Goal: Transaction & Acquisition: Download file/media

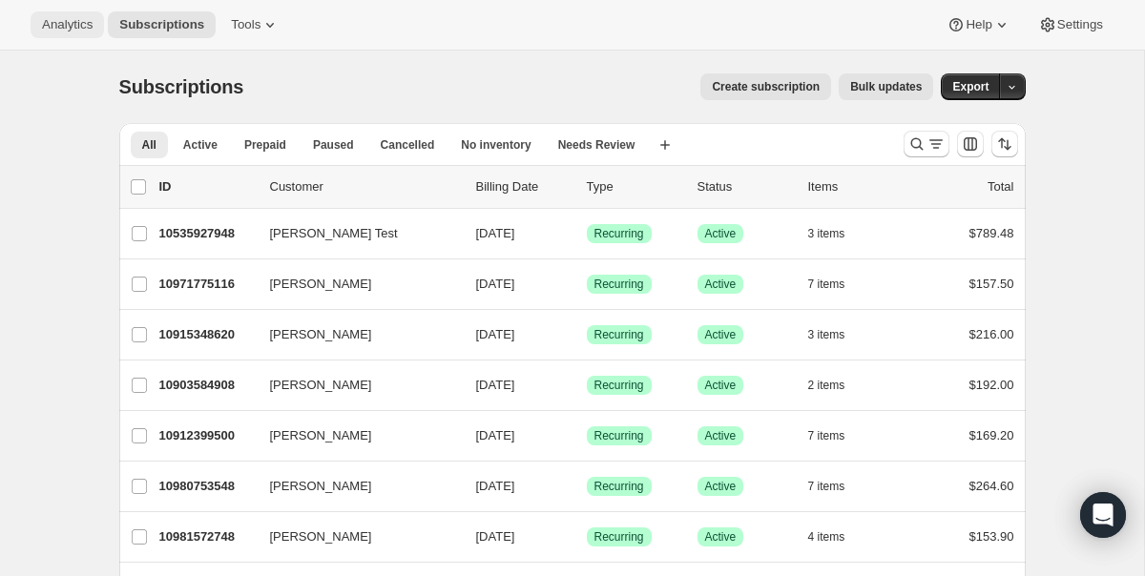
click at [81, 30] on span "Analytics" at bounding box center [67, 24] width 51 height 15
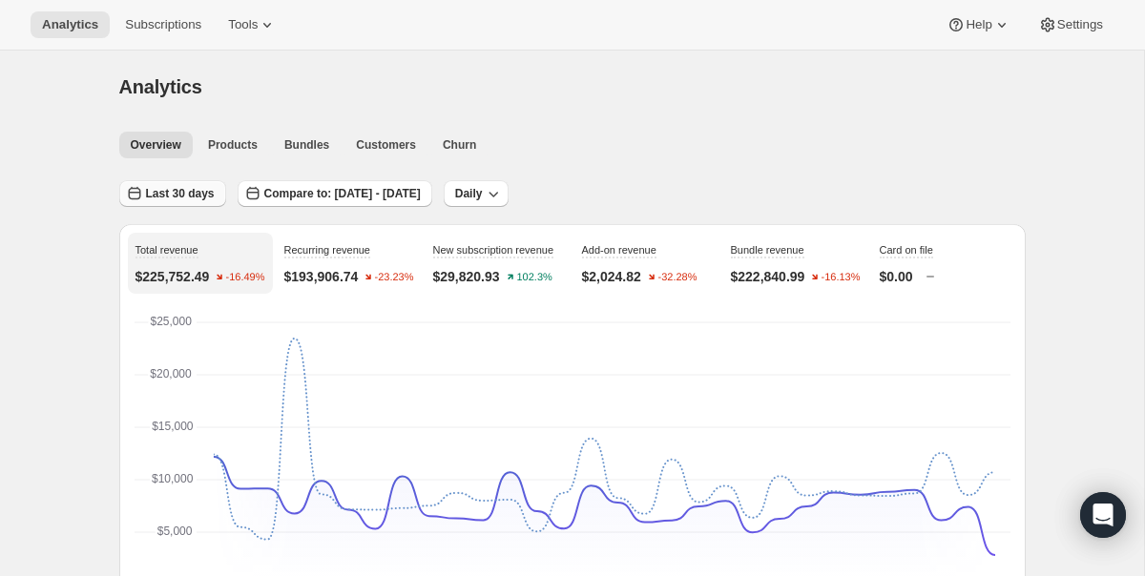
click at [184, 184] on button "Last 30 days" at bounding box center [172, 193] width 107 height 27
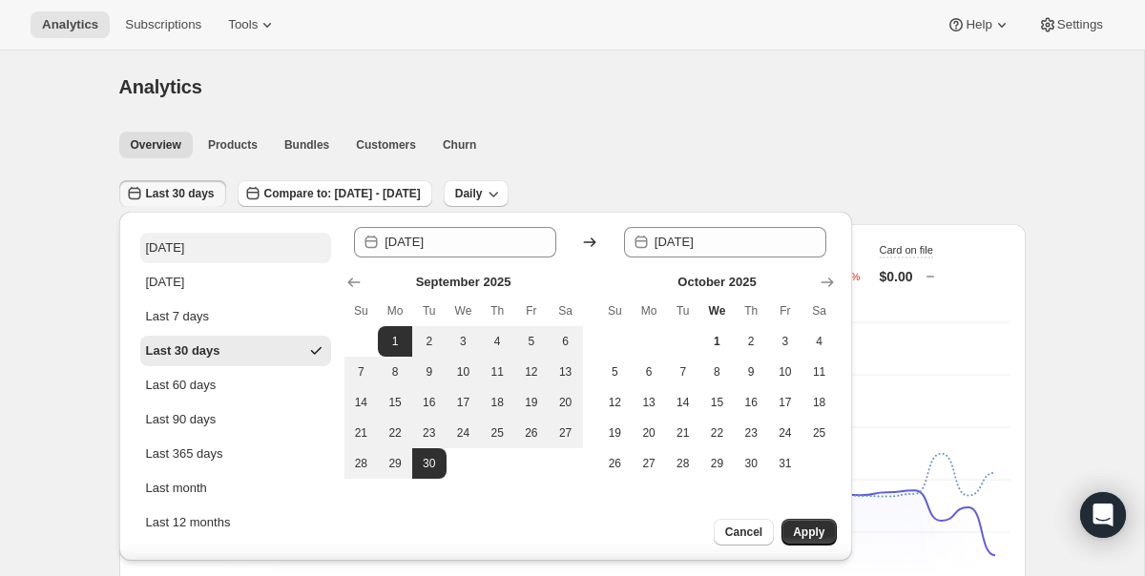
click at [195, 252] on button "Today" at bounding box center [235, 248] width 191 height 31
type input "2025-10-01"
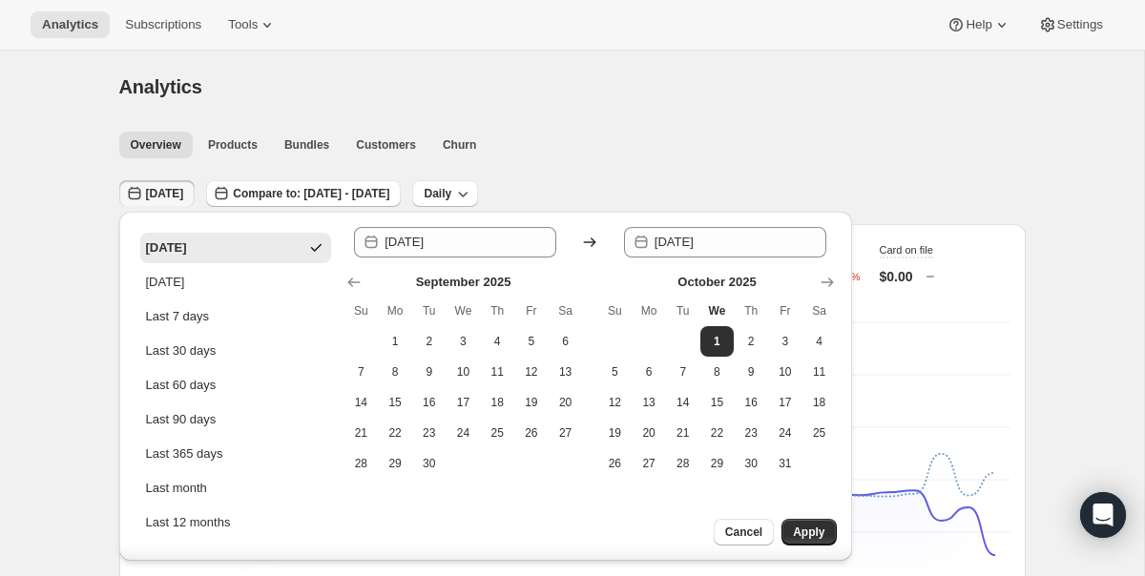
click at [641, 94] on div "Analytics" at bounding box center [572, 86] width 906 height 27
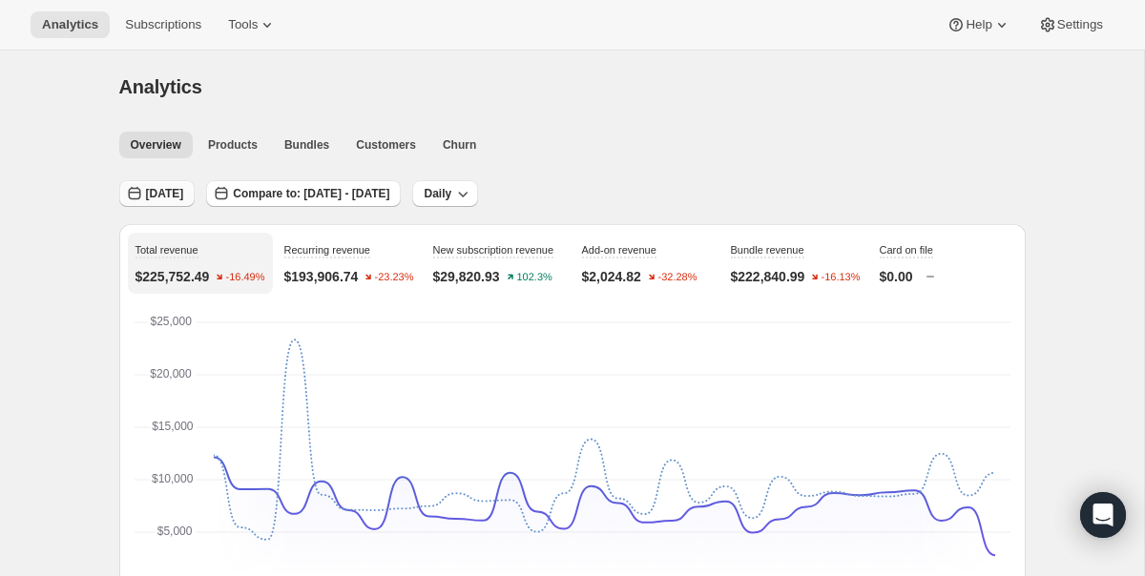
click at [164, 198] on span "Today" at bounding box center [165, 193] width 38 height 15
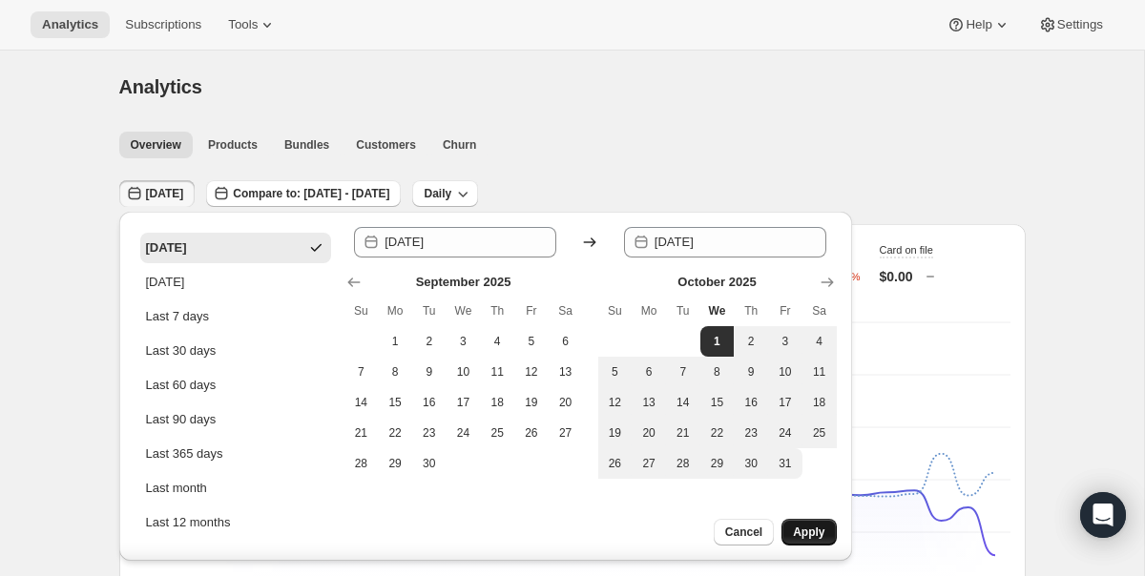
click at [822, 528] on span "Apply" at bounding box center [808, 532] width 31 height 15
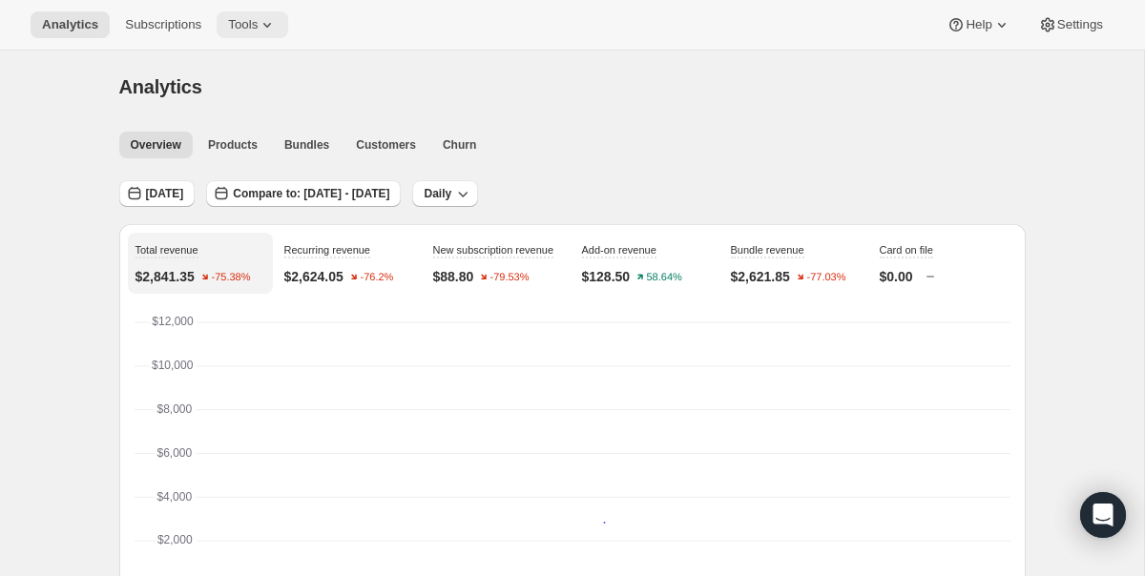
click at [258, 29] on span "Tools" at bounding box center [243, 24] width 30 height 15
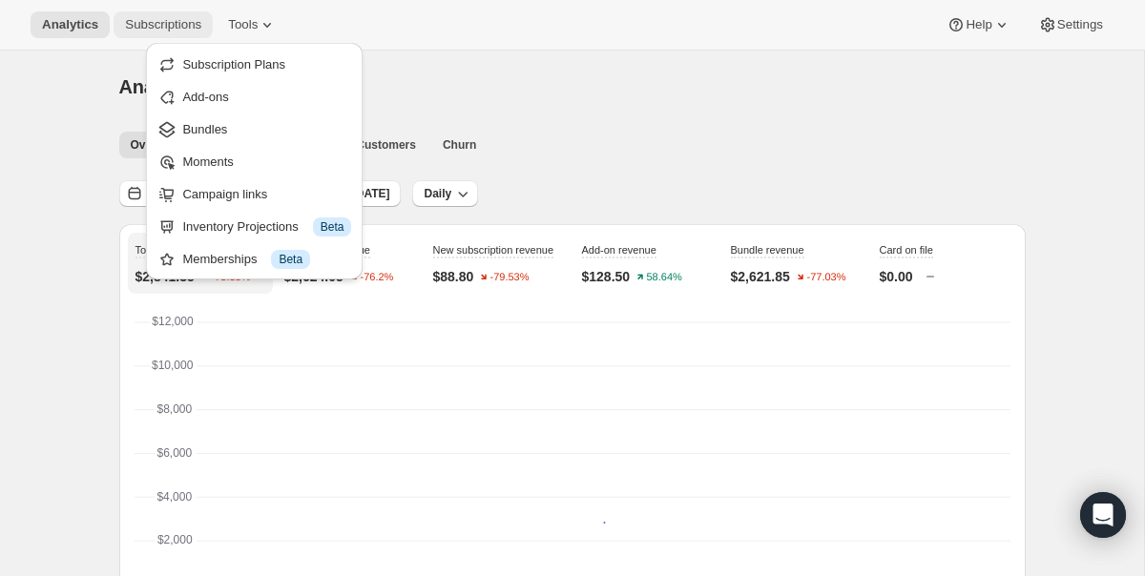
click at [152, 29] on span "Subscriptions" at bounding box center [163, 24] width 76 height 15
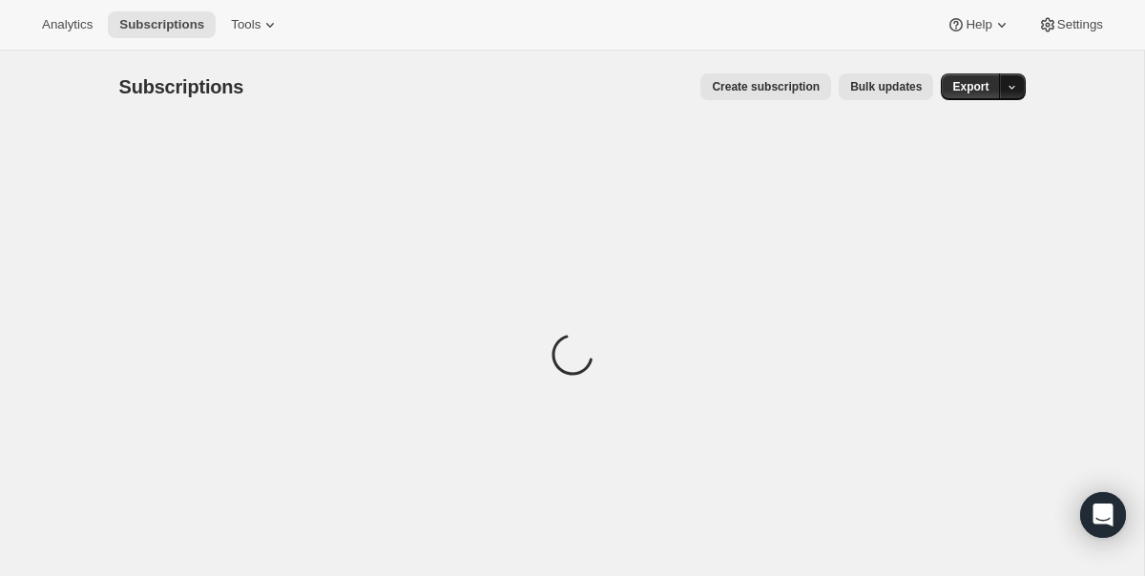
click at [1010, 87] on icon "button" at bounding box center [1012, 87] width 12 height 12
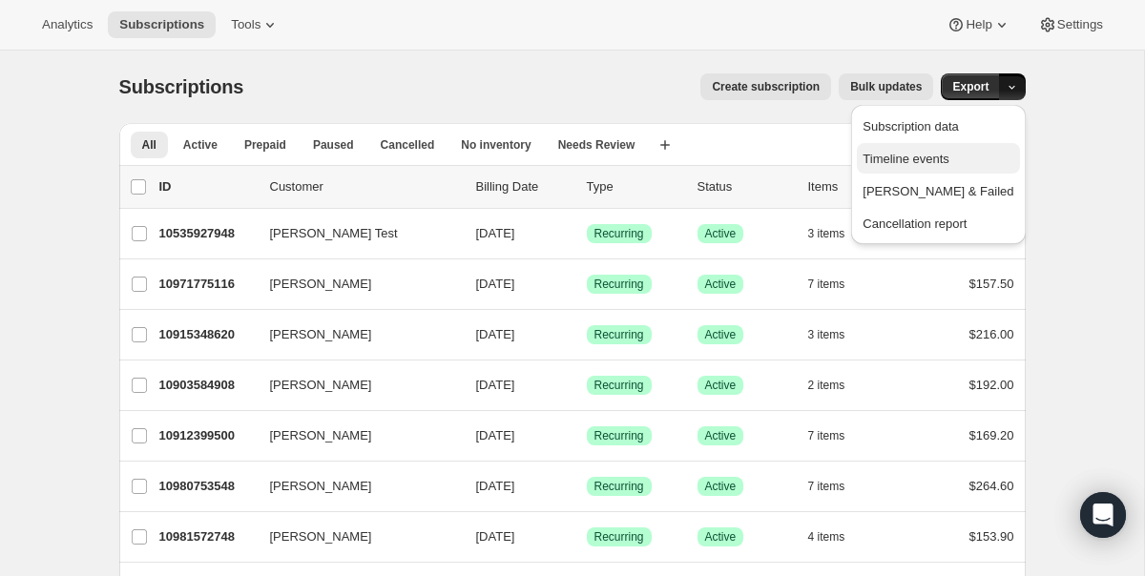
click at [949, 159] on span "Timeline events" at bounding box center [906, 159] width 87 height 14
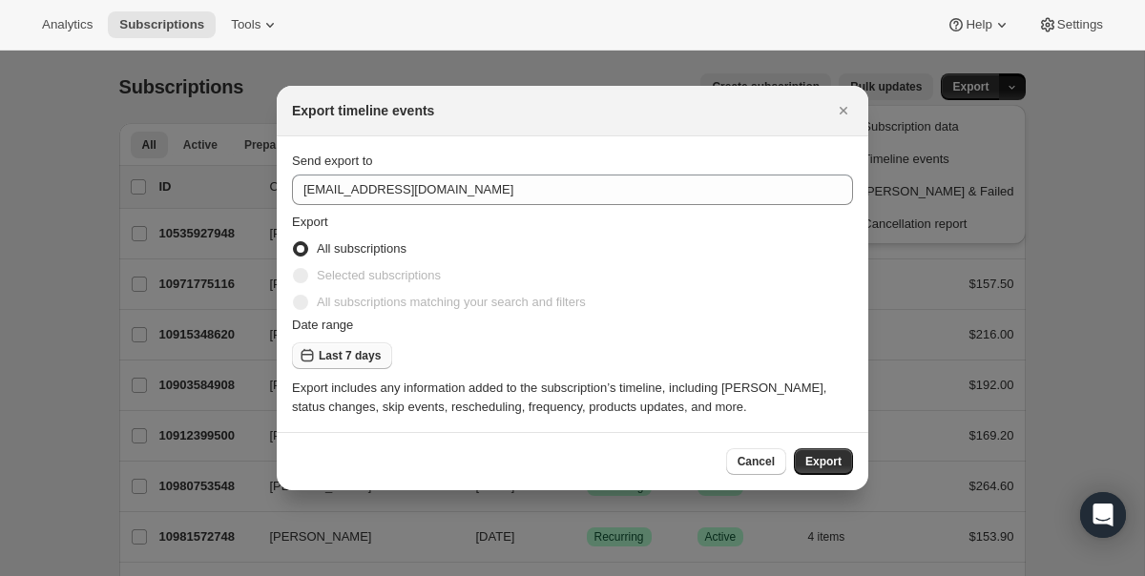
click at [355, 353] on span "Last 7 days" at bounding box center [350, 355] width 62 height 15
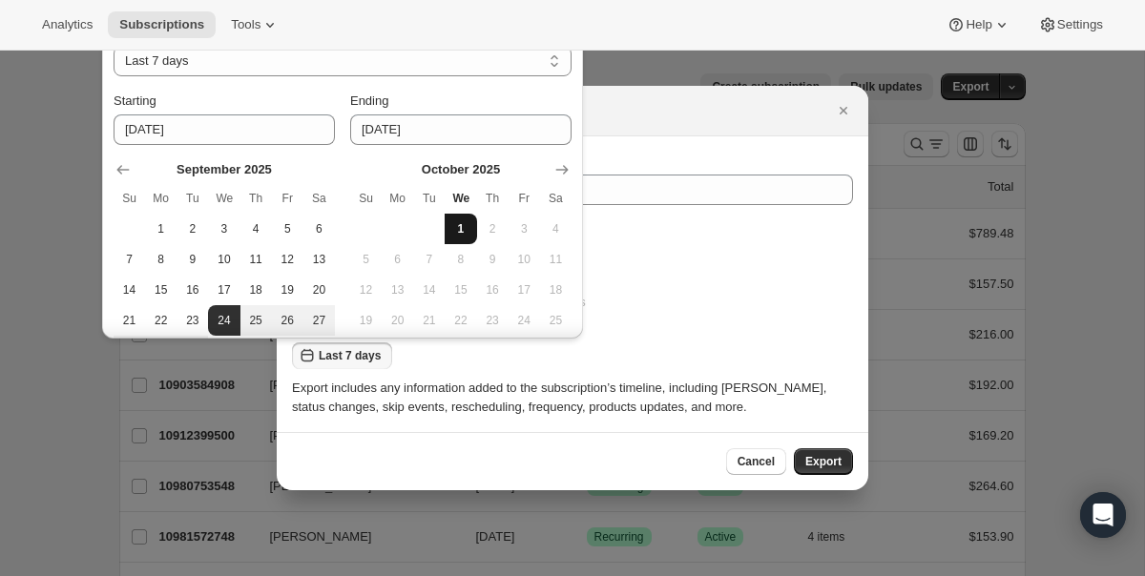
click at [464, 228] on span "1" at bounding box center [460, 228] width 16 height 15
type input "2025-10-01"
select select "CUSTOM"
click at [464, 228] on span "1" at bounding box center [460, 228] width 16 height 15
click at [805, 407] on div "Export includes any information added to the subscription’s timeline, including…" at bounding box center [572, 398] width 561 height 38
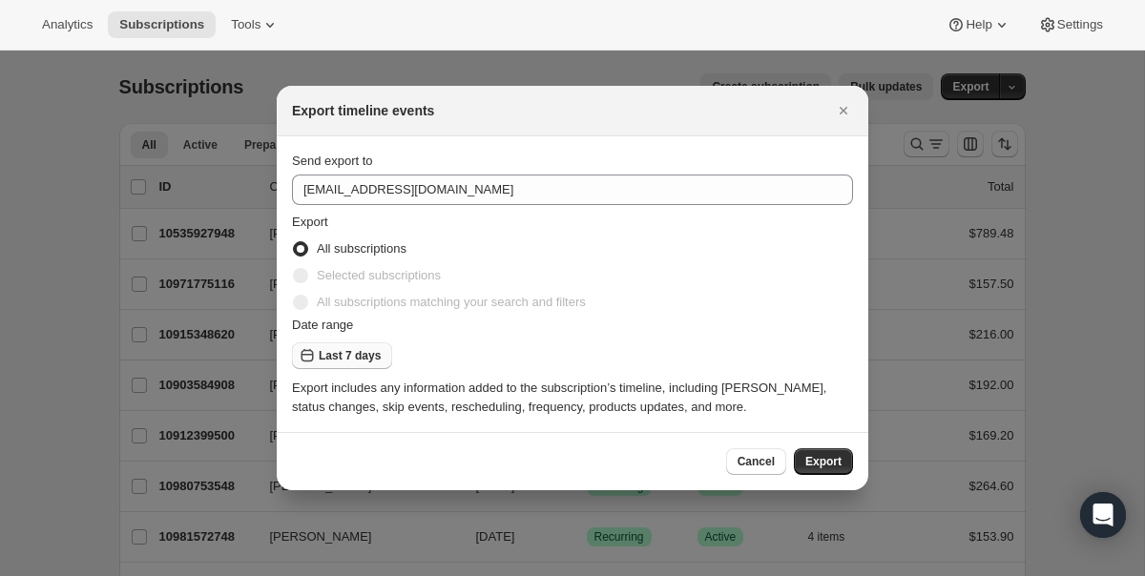
click at [356, 368] on button "Last 7 days" at bounding box center [342, 356] width 100 height 27
select select "CUSTOM"
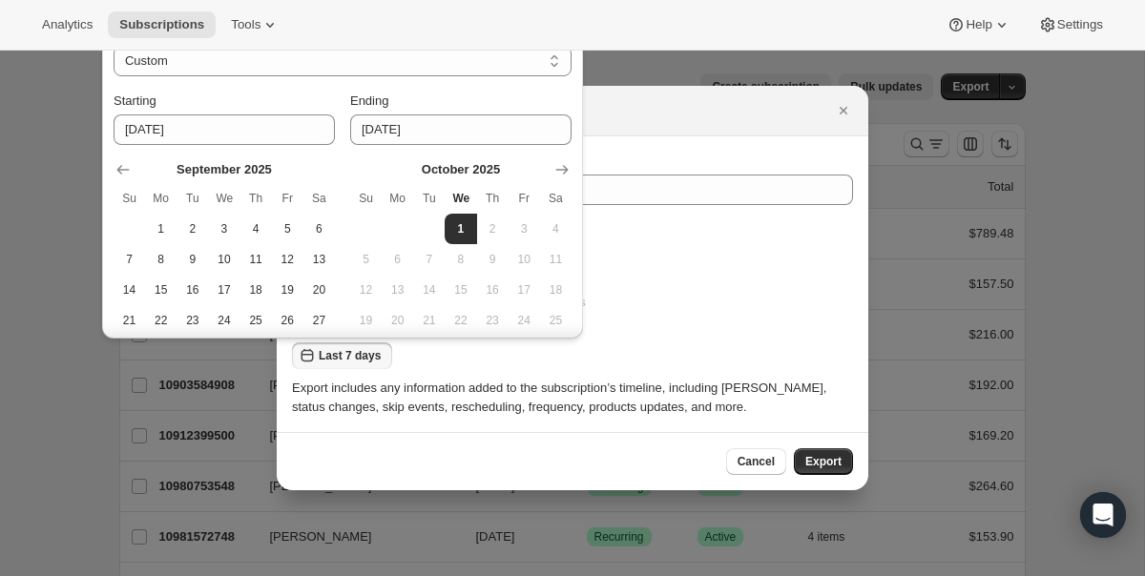
scroll to position [75, 0]
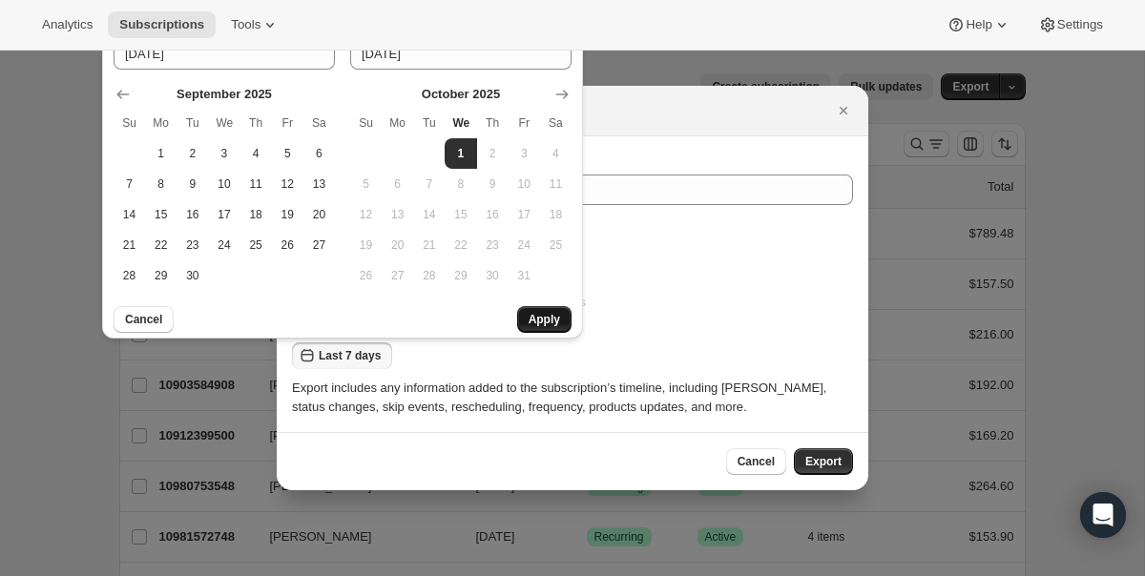
click at [547, 322] on span "Apply" at bounding box center [544, 319] width 31 height 15
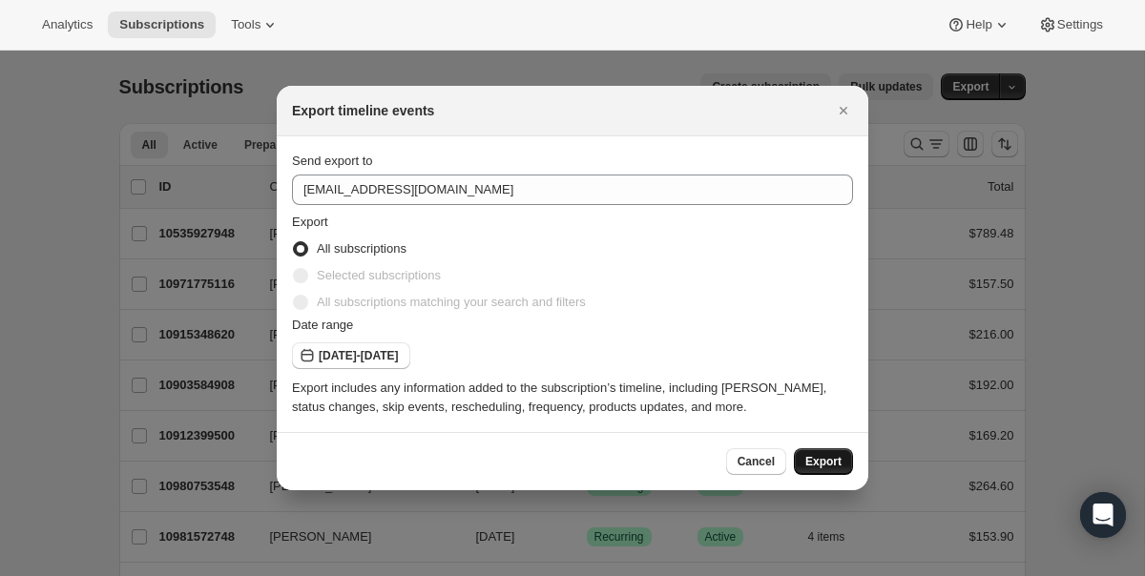
click at [830, 462] on span "Export" at bounding box center [823, 461] width 36 height 15
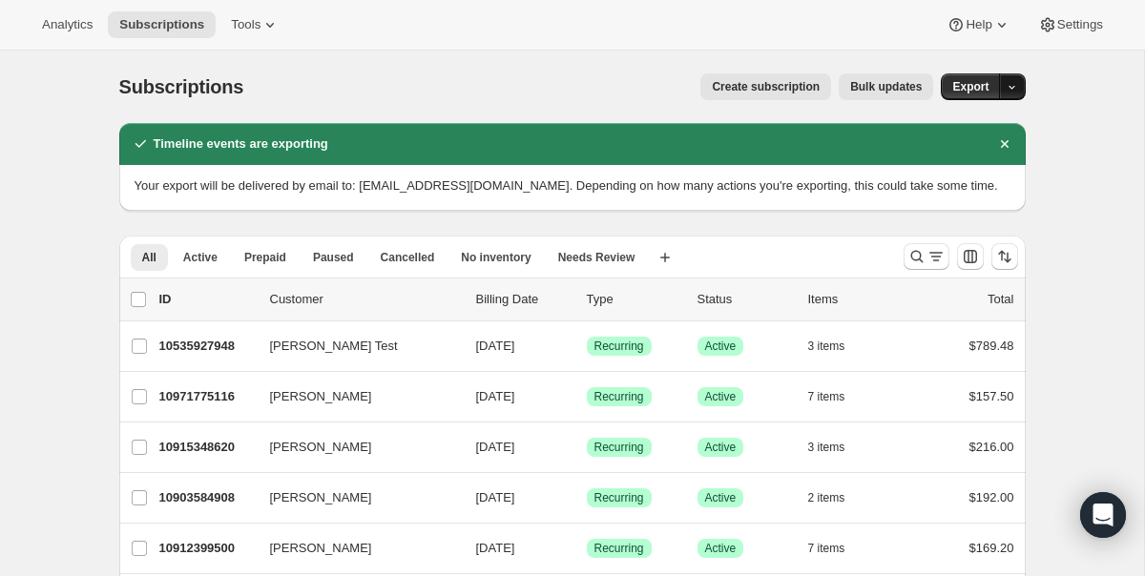
click at [1015, 87] on icon "button" at bounding box center [1012, 87] width 12 height 12
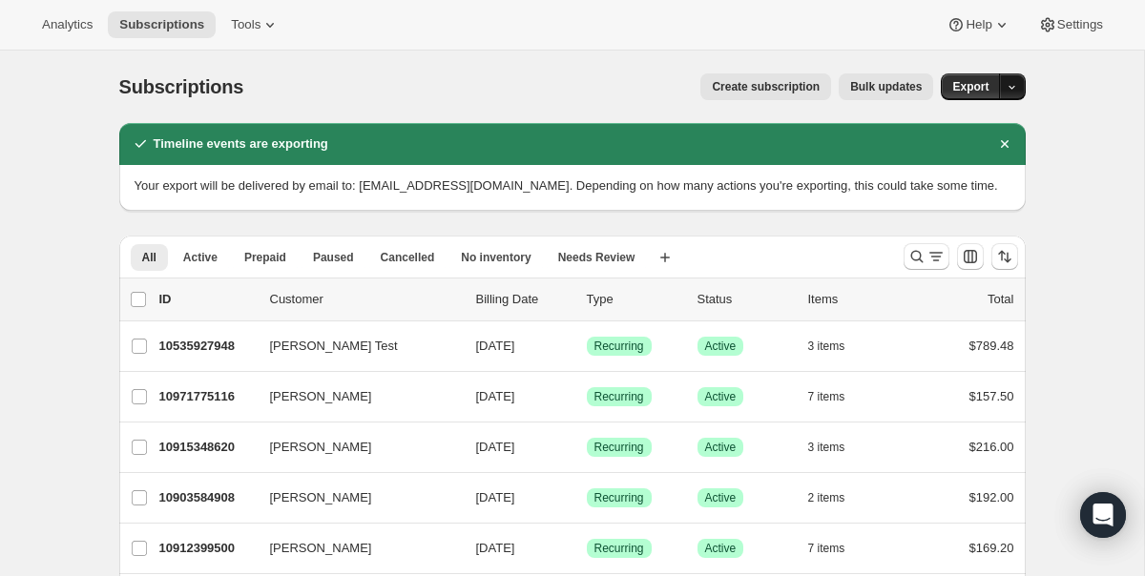
click at [1015, 91] on icon "button" at bounding box center [1012, 87] width 12 height 12
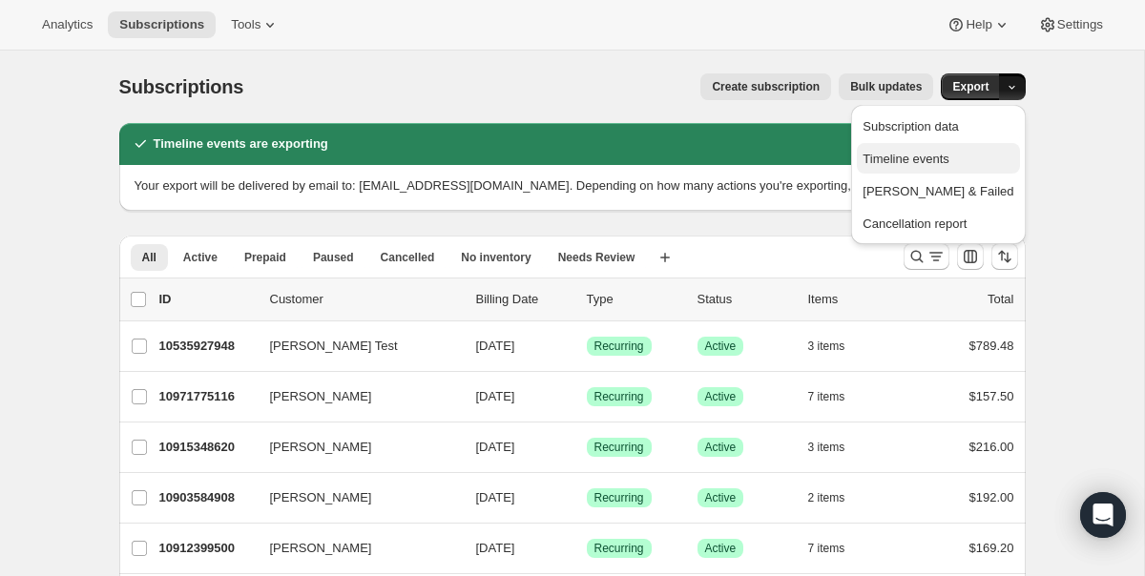
click at [949, 163] on span "Timeline events" at bounding box center [906, 159] width 87 height 14
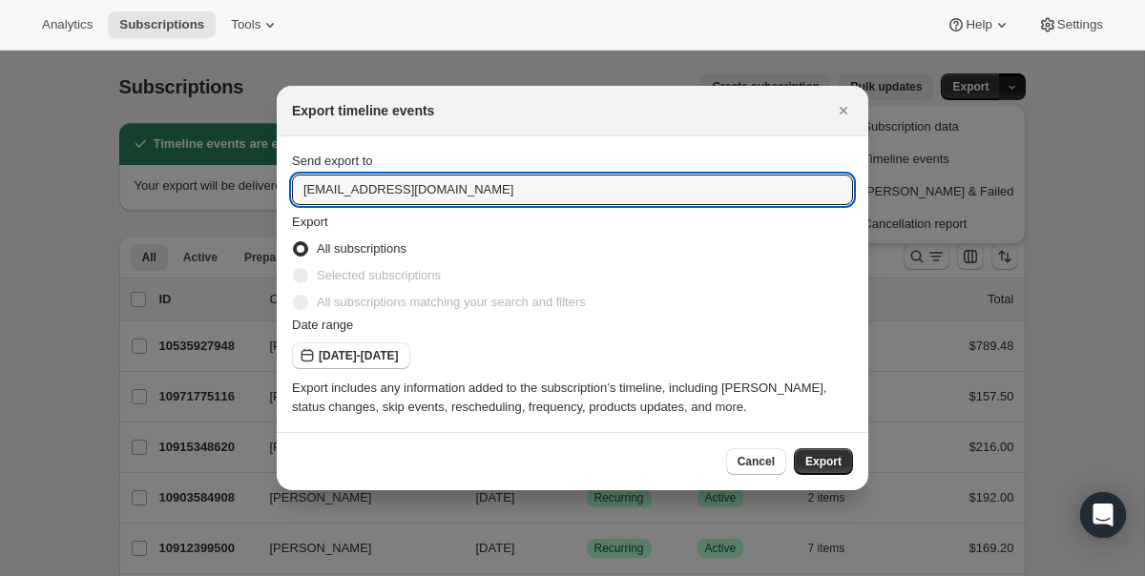
drag, startPoint x: 362, startPoint y: 186, endPoint x: 163, endPoint y: 196, distance: 198.7
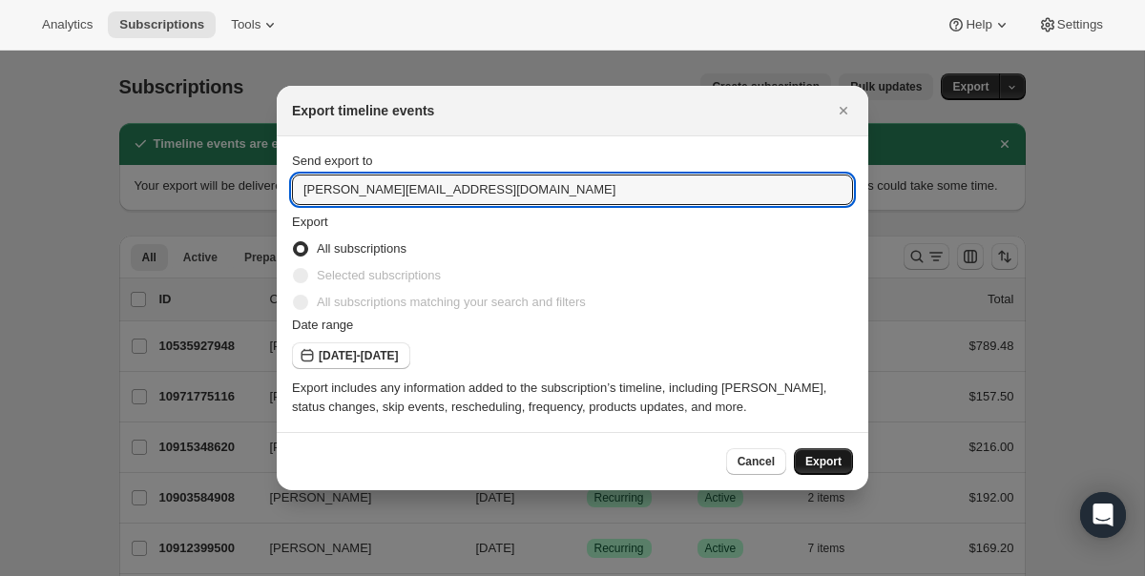
type input "andrew@onehopewine.com"
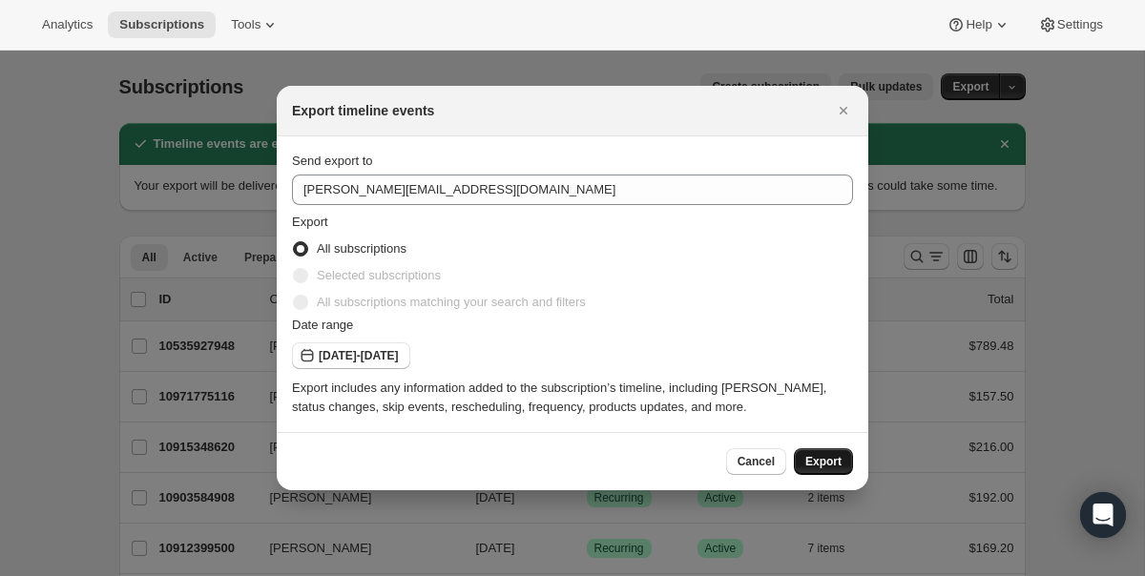
click at [830, 462] on span "Export" at bounding box center [823, 461] width 36 height 15
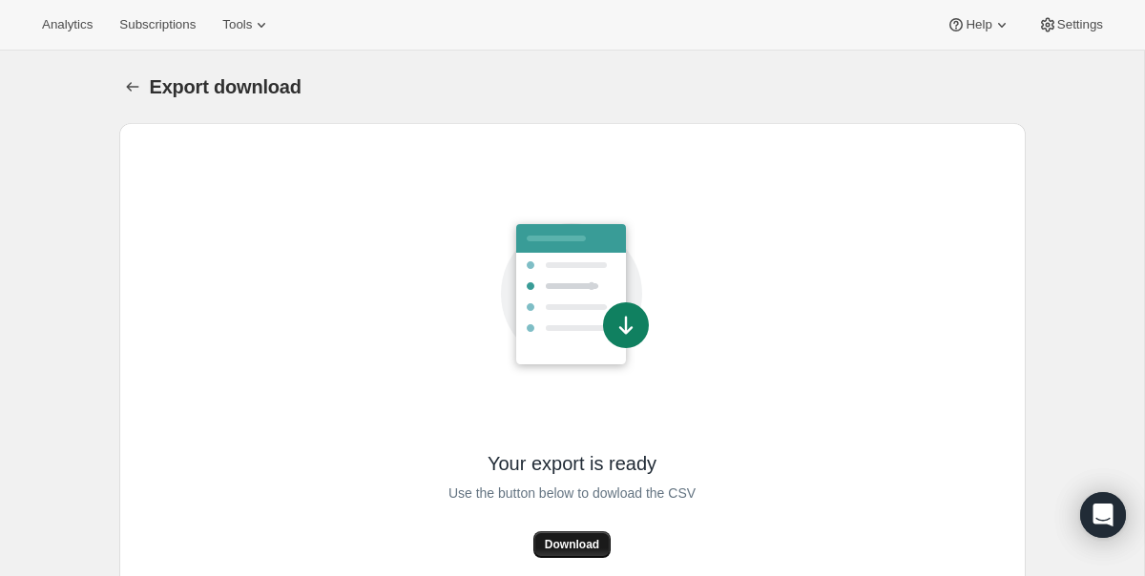
click at [575, 543] on span "Download" at bounding box center [572, 544] width 54 height 15
click at [554, 88] on div "Export download" at bounding box center [588, 86] width 876 height 27
drag, startPoint x: 583, startPoint y: 11, endPoint x: 583, endPoint y: 25, distance: 13.4
click at [583, 12] on div "Analytics Subscriptions Tools Help Settings" at bounding box center [572, 25] width 1145 height 51
